Goal: Navigation & Orientation: Find specific page/section

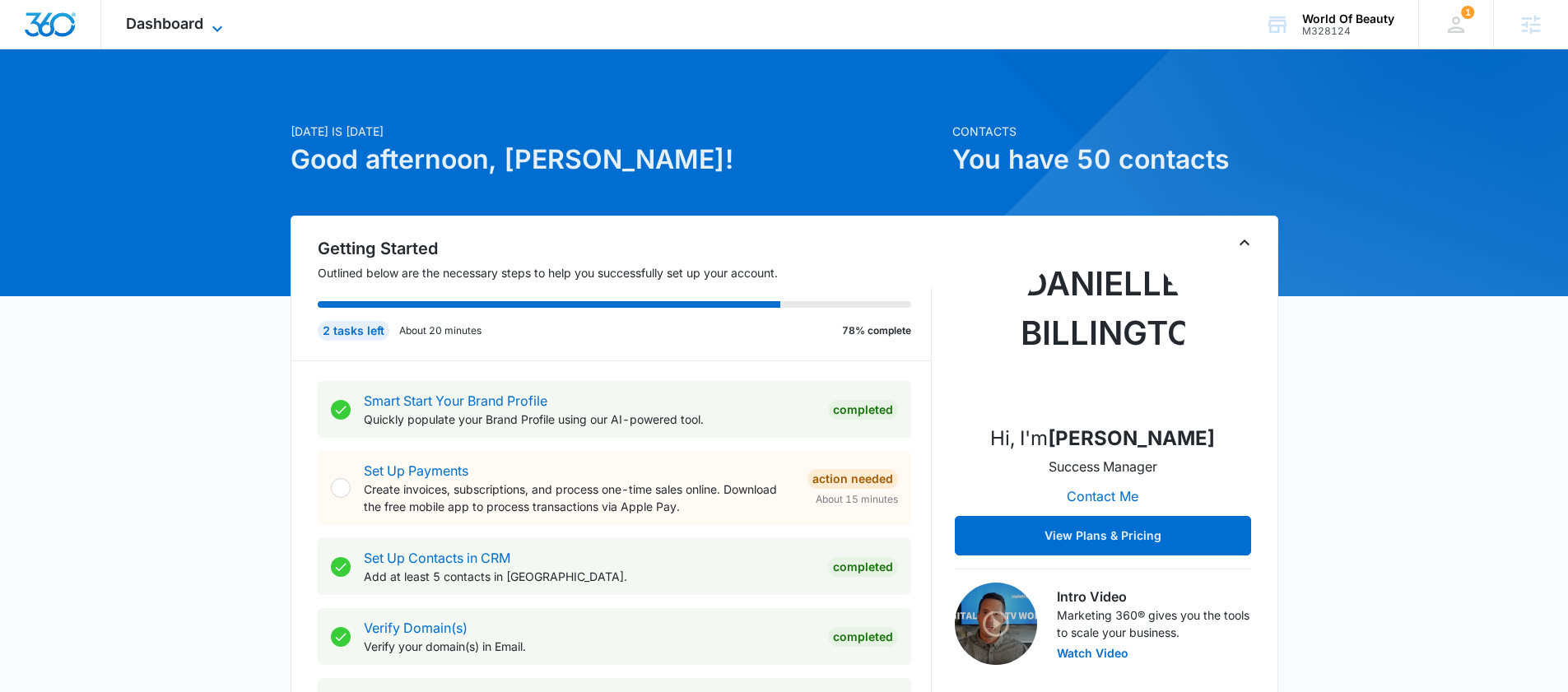
click at [200, 26] on span "Dashboard" at bounding box center [165, 23] width 78 height 17
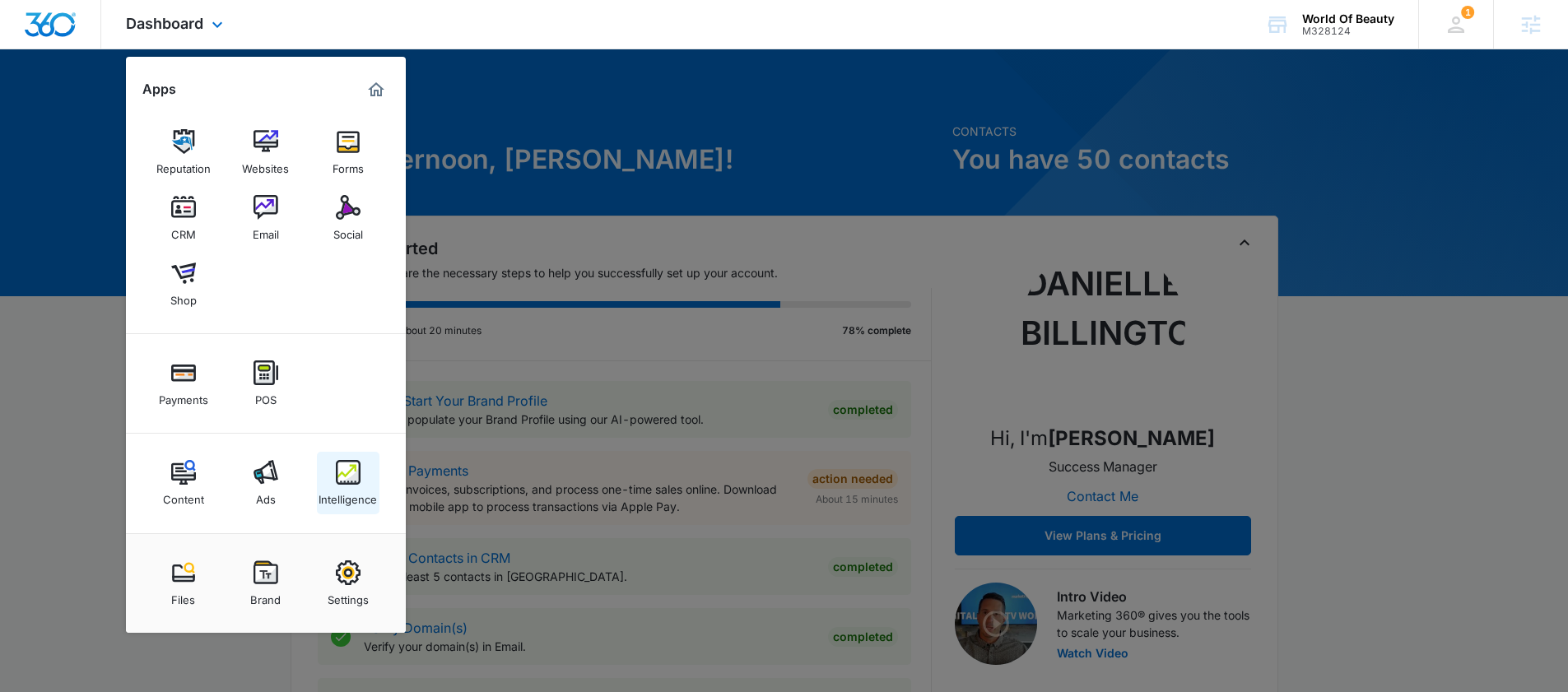
click at [342, 507] on link "Intelligence" at bounding box center [347, 482] width 62 height 62
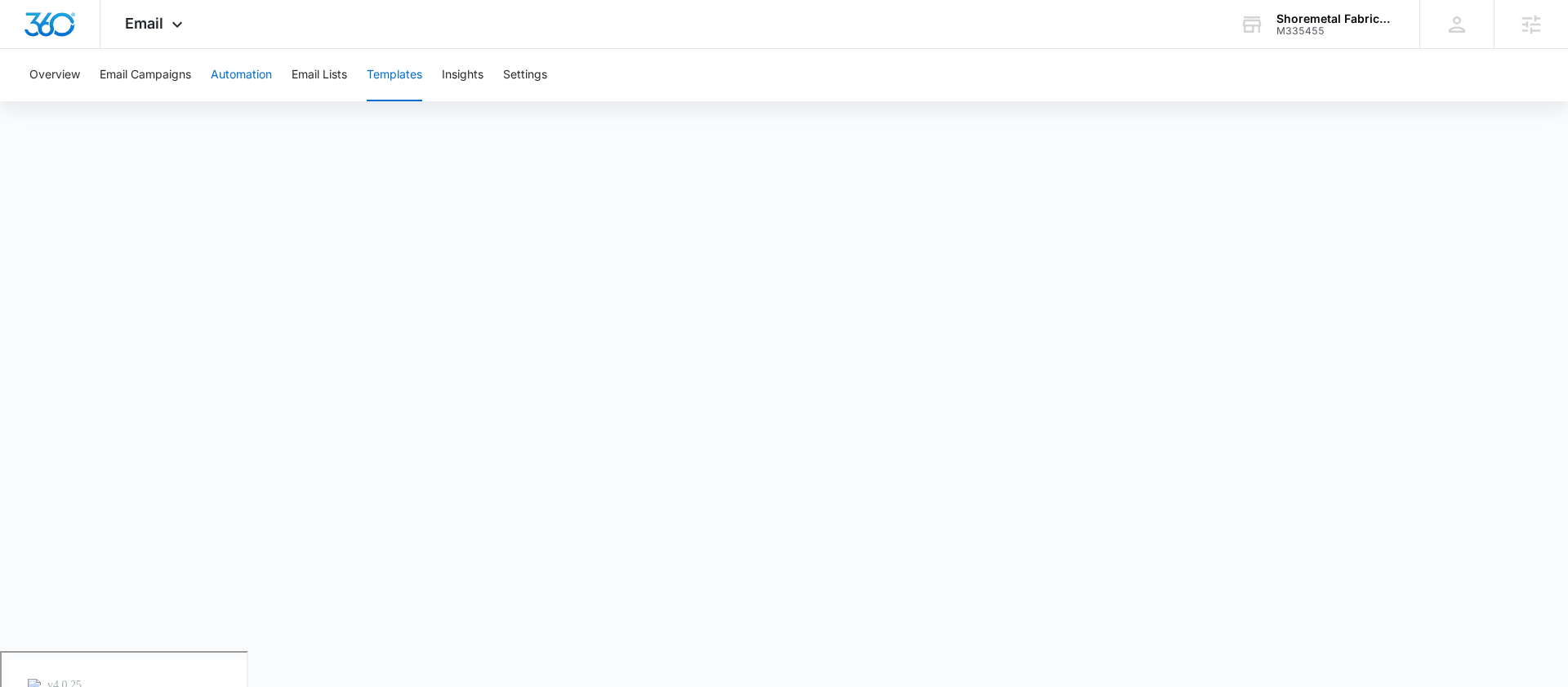
click at [215, 66] on button "Automation" at bounding box center [241, 75] width 61 height 52
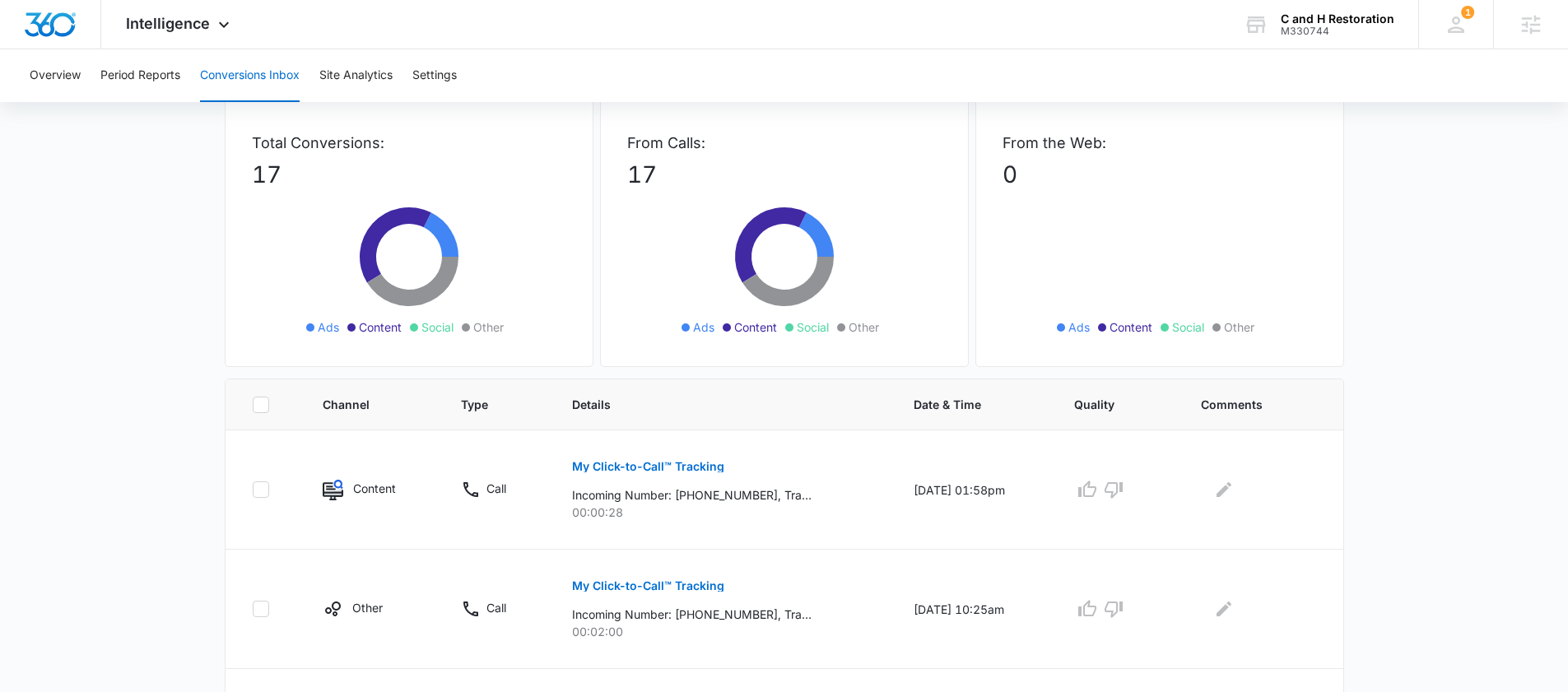
scroll to position [106, 0]
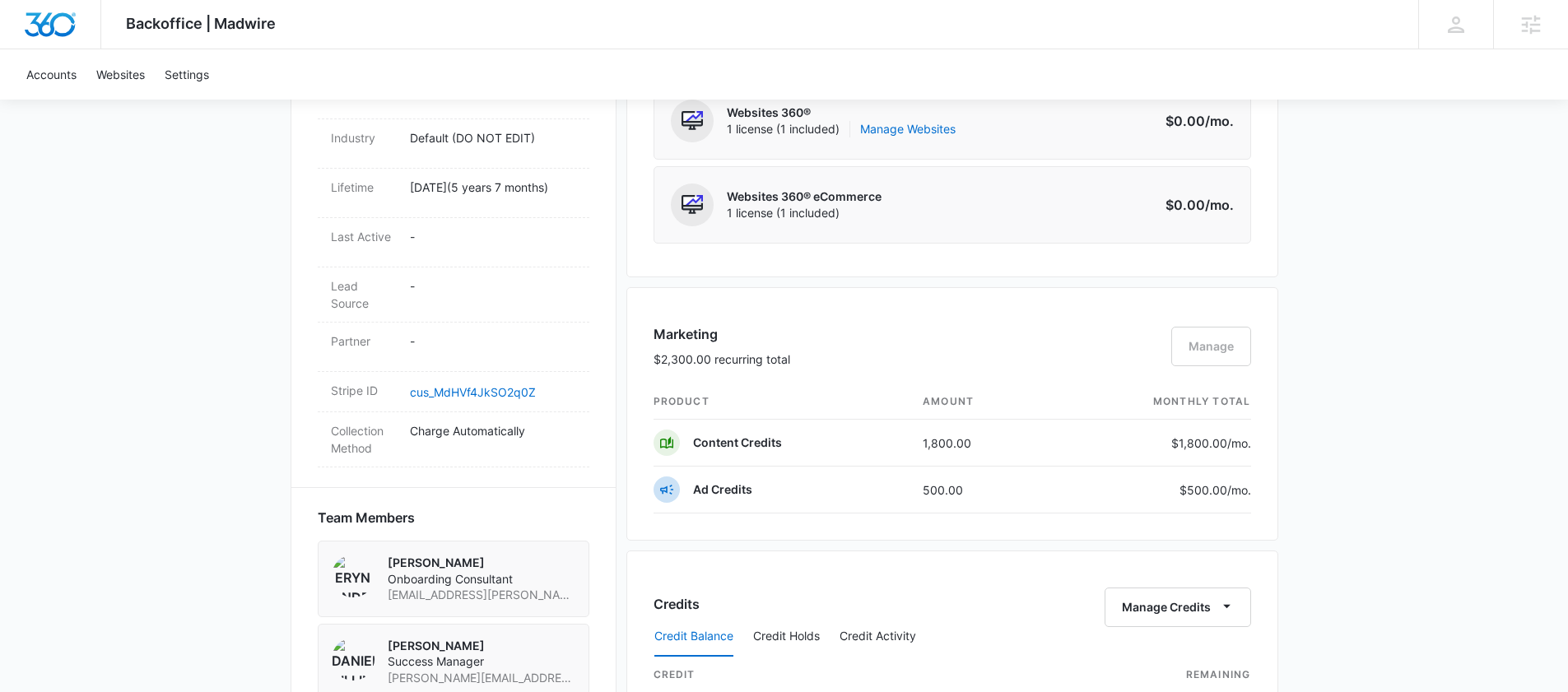
scroll to position [1025, 0]
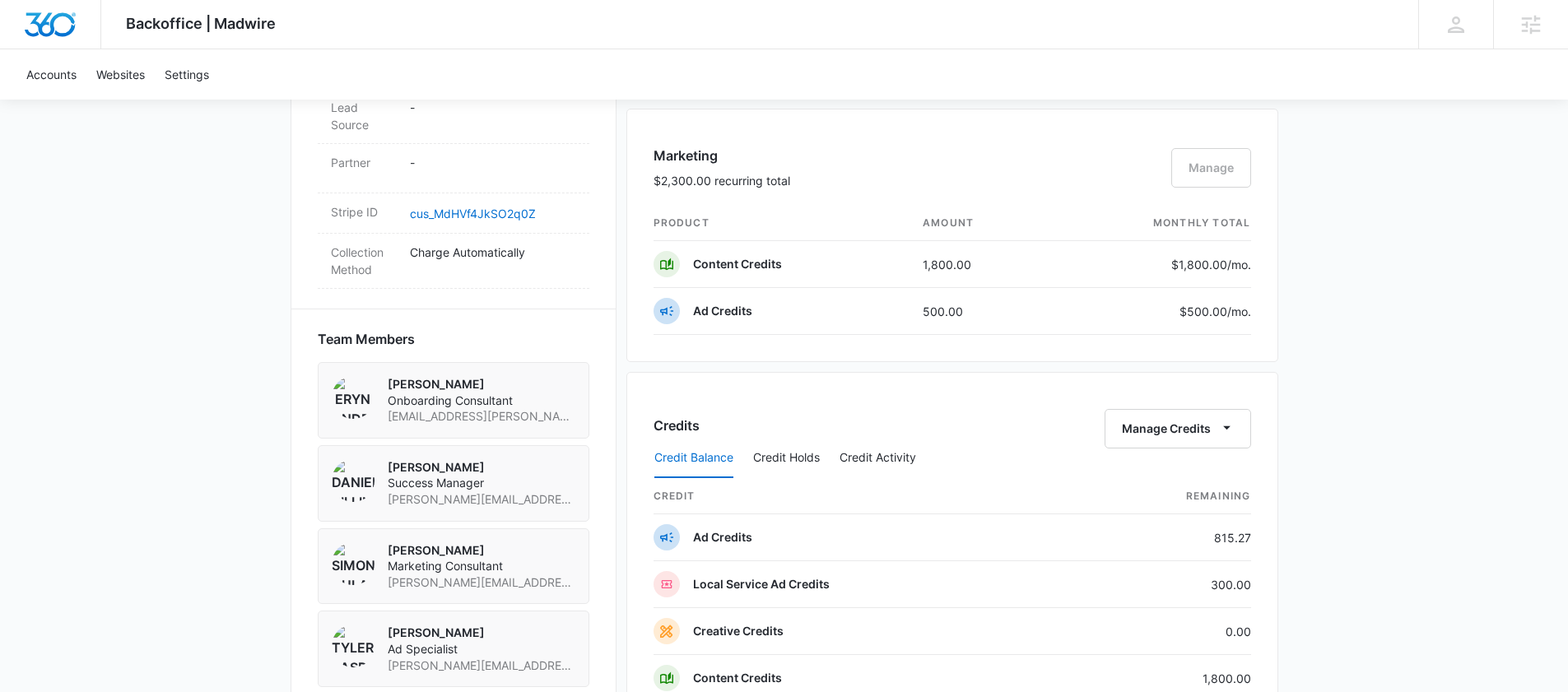
click at [1225, 179] on div "Marketing $2,300.00 recurring total Manage" at bounding box center [952, 175] width 597 height 60
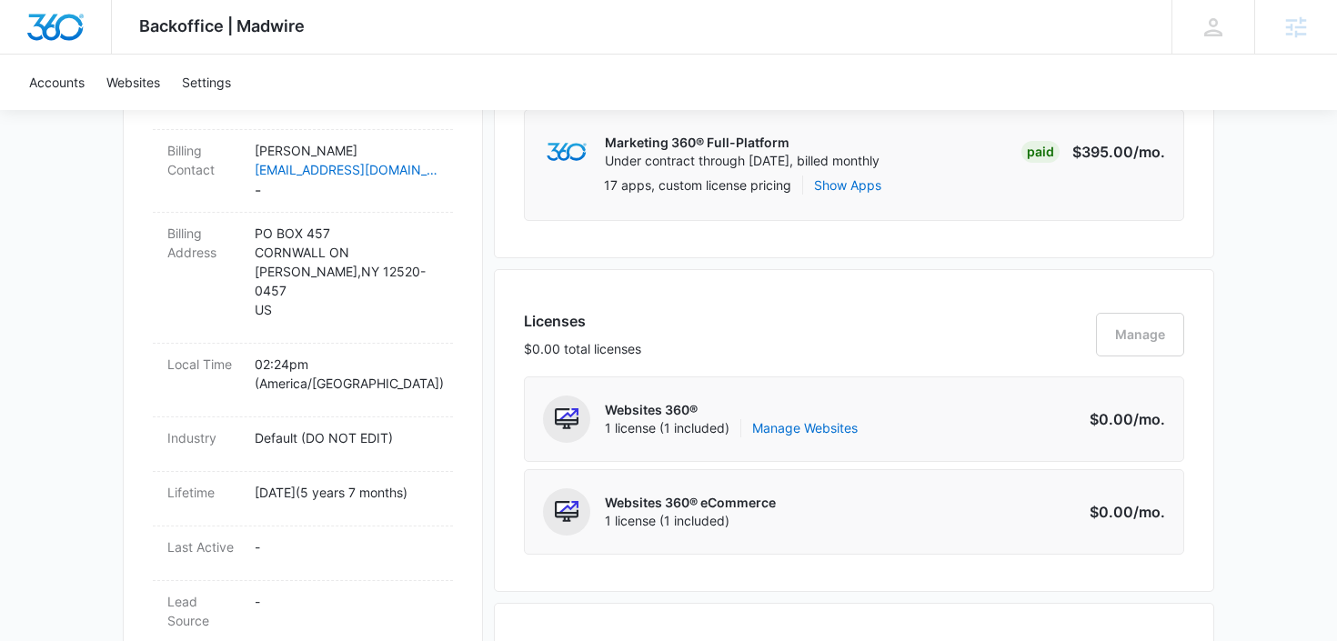
scroll to position [539, 0]
